Goal: Information Seeking & Learning: Learn about a topic

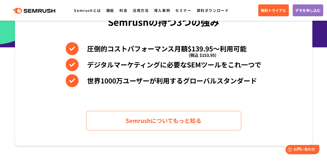
scroll to position [252, 0]
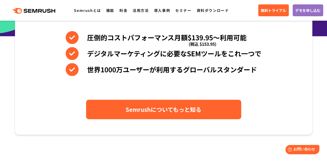
click at [102, 104] on link "Semrushについてもっと知る" at bounding box center [163, 109] width 155 height 19
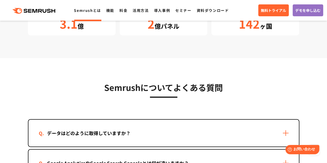
scroll to position [1036, 0]
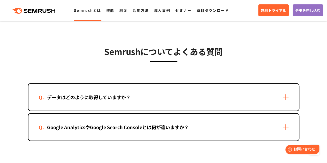
click at [96, 99] on div "データはどのように取得していますか？" at bounding box center [89, 98] width 100 height 8
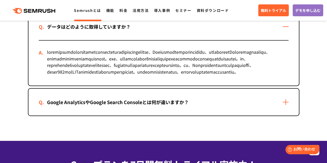
scroll to position [1107, 0]
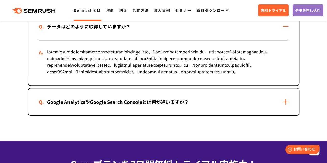
click at [98, 106] on div "Google AnalyticsやGoogle Search Consoleとは何が違いますか？" at bounding box center [118, 102] width 158 height 8
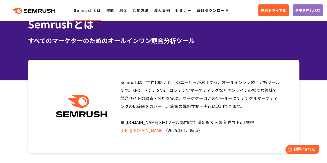
scroll to position [30, 0]
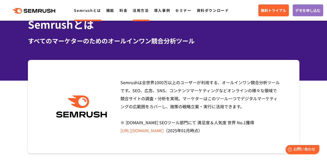
click at [136, 13] on li "活用方法" at bounding box center [141, 10] width 16 height 7
click at [107, 13] on link "機能" at bounding box center [110, 10] width 8 height 5
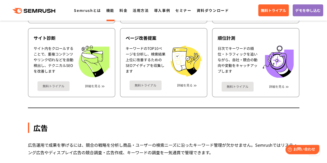
drag, startPoint x: 122, startPoint y: 89, endPoint x: 309, endPoint y: 98, distance: 187.4
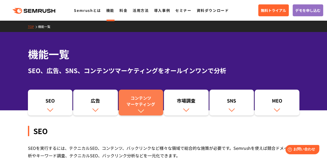
click at [147, 95] on div "コンテンツ マーケティング" at bounding box center [141, 101] width 40 height 12
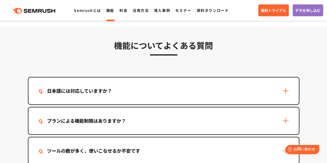
scroll to position [1554, 0]
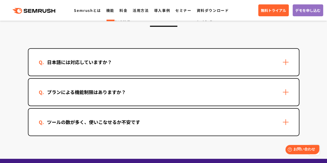
click at [52, 69] on div "日本語には対応していますか？" at bounding box center [163, 62] width 271 height 27
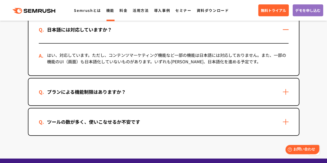
scroll to position [1615, 0]
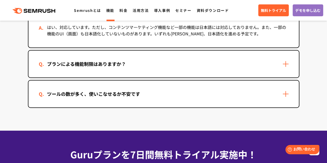
click at [48, 100] on div "ツールの数が多く、使いこなせるか不安です" at bounding box center [163, 94] width 271 height 27
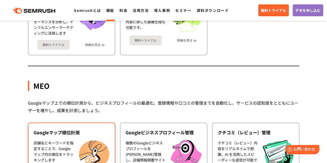
scroll to position [1223, 0]
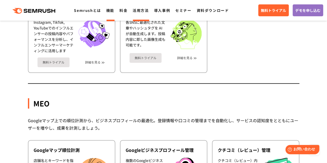
click at [140, 12] on link "活用方法" at bounding box center [141, 10] width 16 height 5
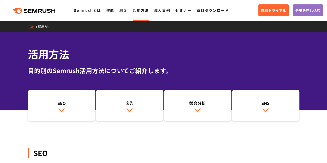
scroll to position [53, 0]
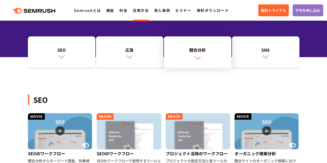
click at [193, 50] on div "競合分析" at bounding box center [198, 50] width 62 height 6
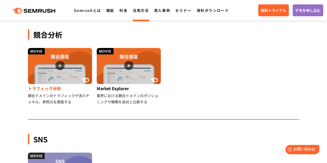
click at [62, 65] on img at bounding box center [60, 66] width 64 height 36
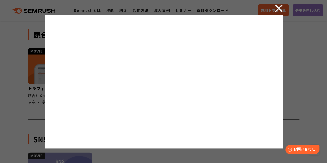
click at [279, 8] on img at bounding box center [279, 8] width 8 height 8
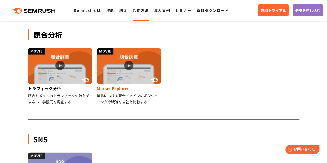
click at [136, 66] on img at bounding box center [129, 66] width 64 height 36
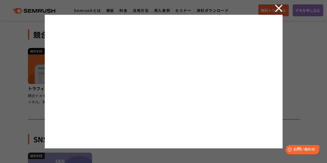
click at [274, 11] on div at bounding box center [163, 81] width 327 height 163
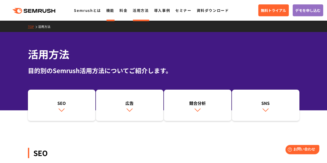
click at [111, 8] on link "機能" at bounding box center [110, 10] width 8 height 5
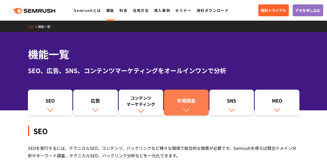
click at [178, 103] on div "市場調査" at bounding box center [187, 102] width 40 height 9
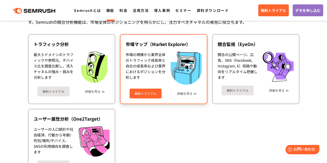
scroll to position [906, 0]
